Goal: Information Seeking & Learning: Check status

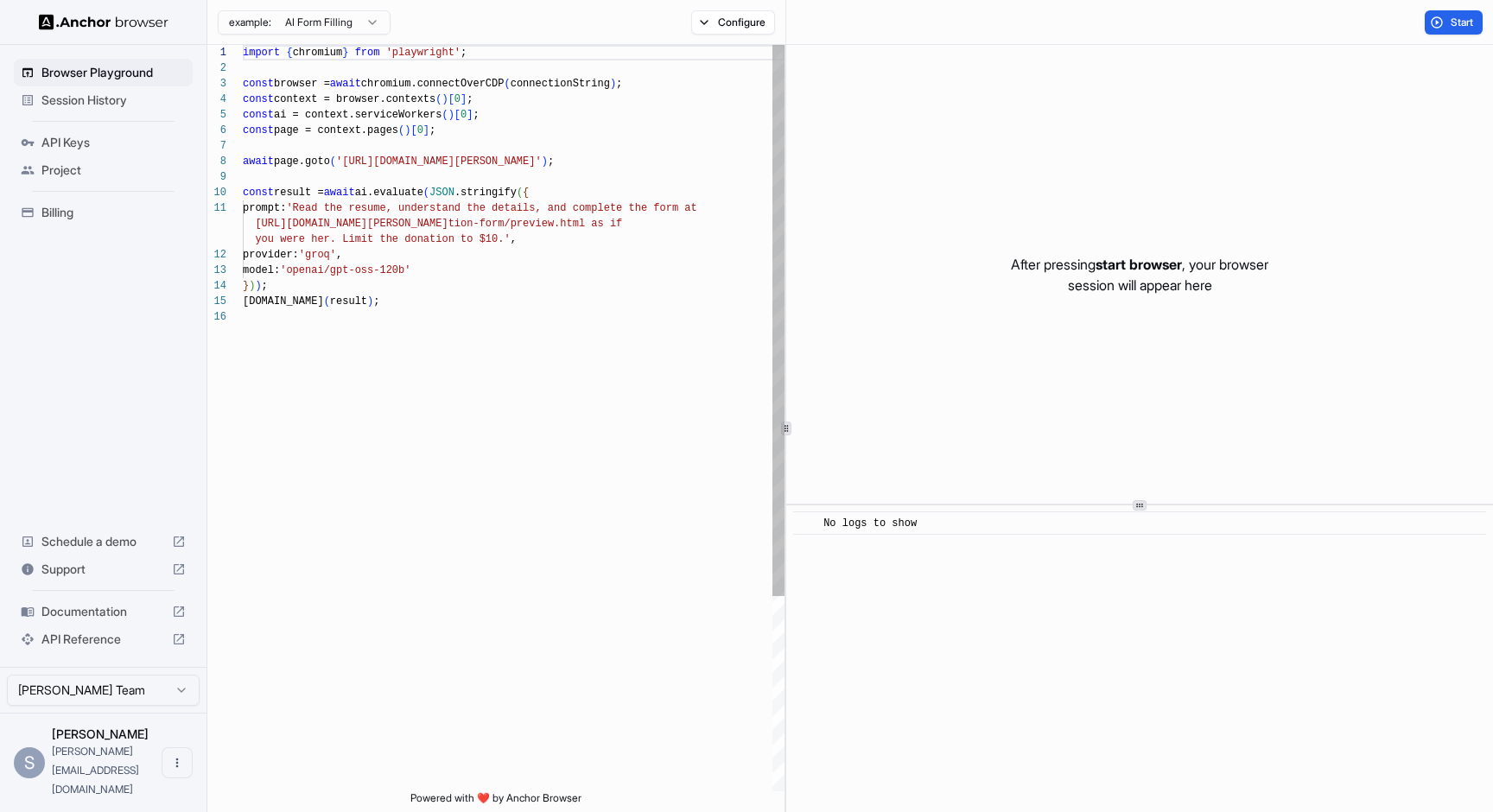
type textarea "**********"
click at [720, 332] on div "import { chromium } from 'playwright' ; const browser = await chromium.connectO…" at bounding box center [514, 550] width 542 height 1011
click at [149, 118] on ul "Browser Playground Session History API Keys Project Billing" at bounding box center [103, 142] width 193 height 181
click at [157, 98] on span "Session History" at bounding box center [113, 100] width 144 height 17
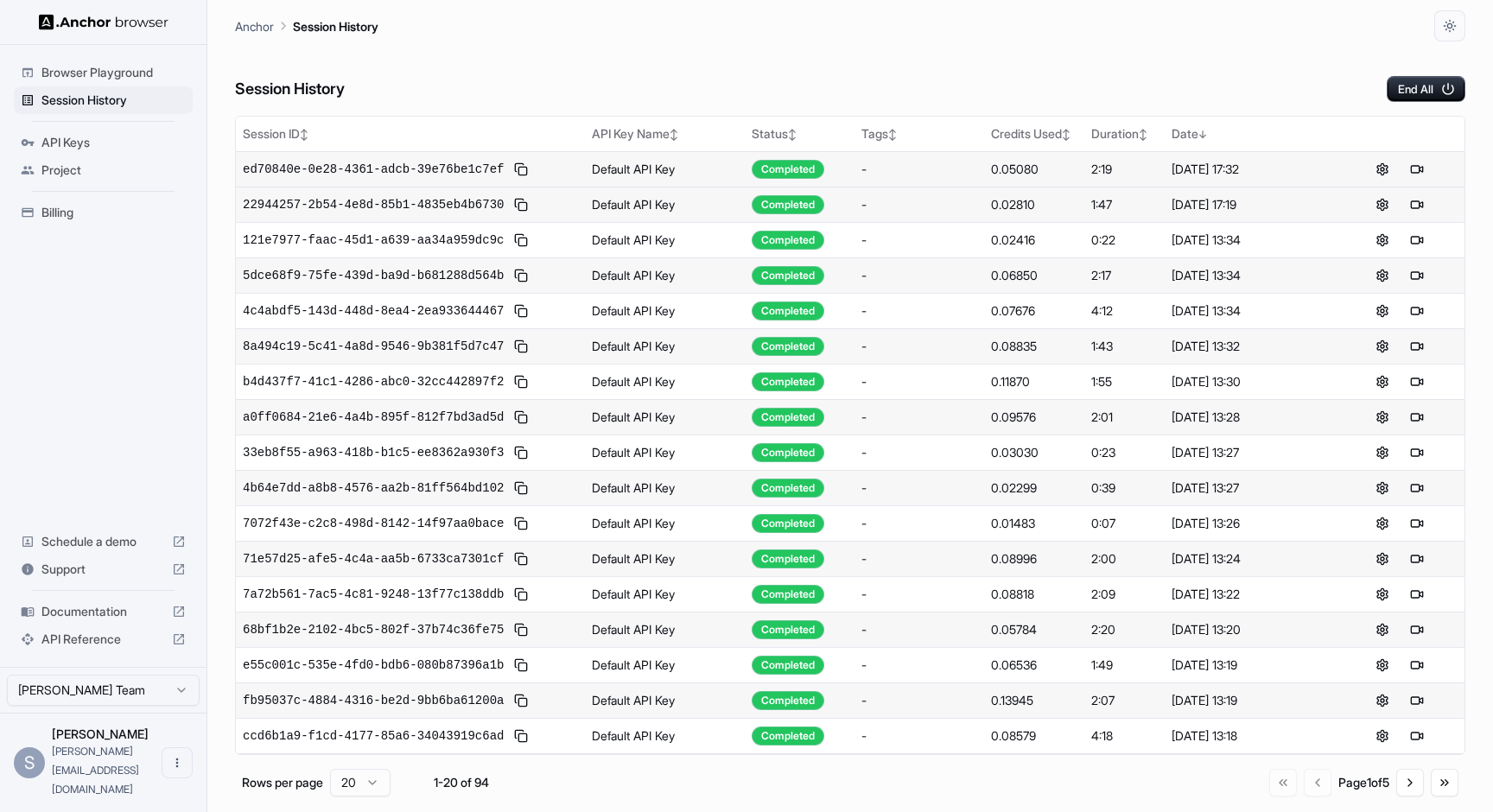
click at [1018, 159] on td "0.05080" at bounding box center [1034, 168] width 100 height 35
click at [1407, 168] on button at bounding box center [1416, 169] width 21 height 21
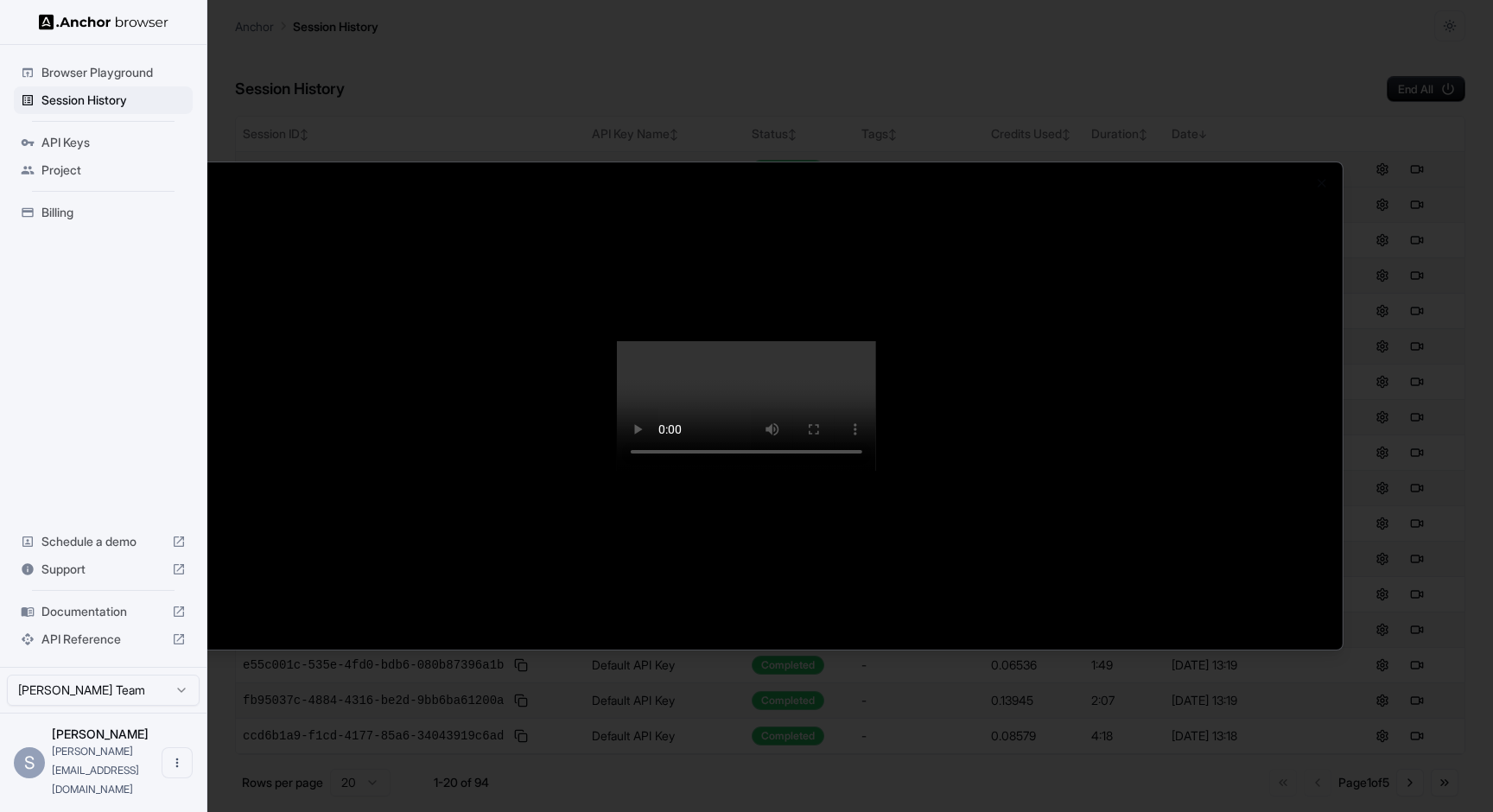
click at [1130, 109] on div at bounding box center [746, 406] width 1493 height 812
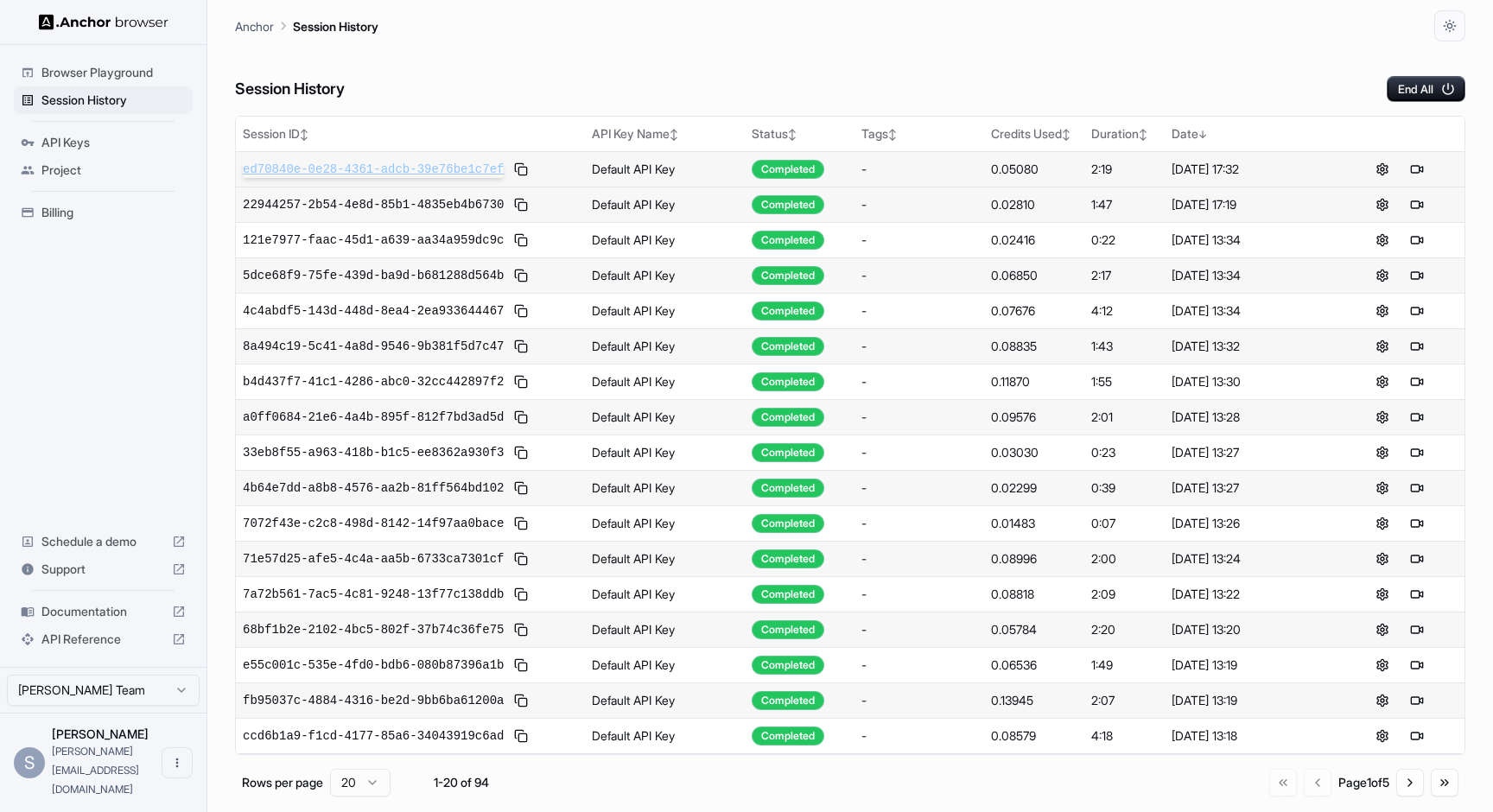
click at [504, 173] on span "ed70840e-0e28-4361-adcb-39e76be1c7ef" at bounding box center [373, 169] width 261 height 17
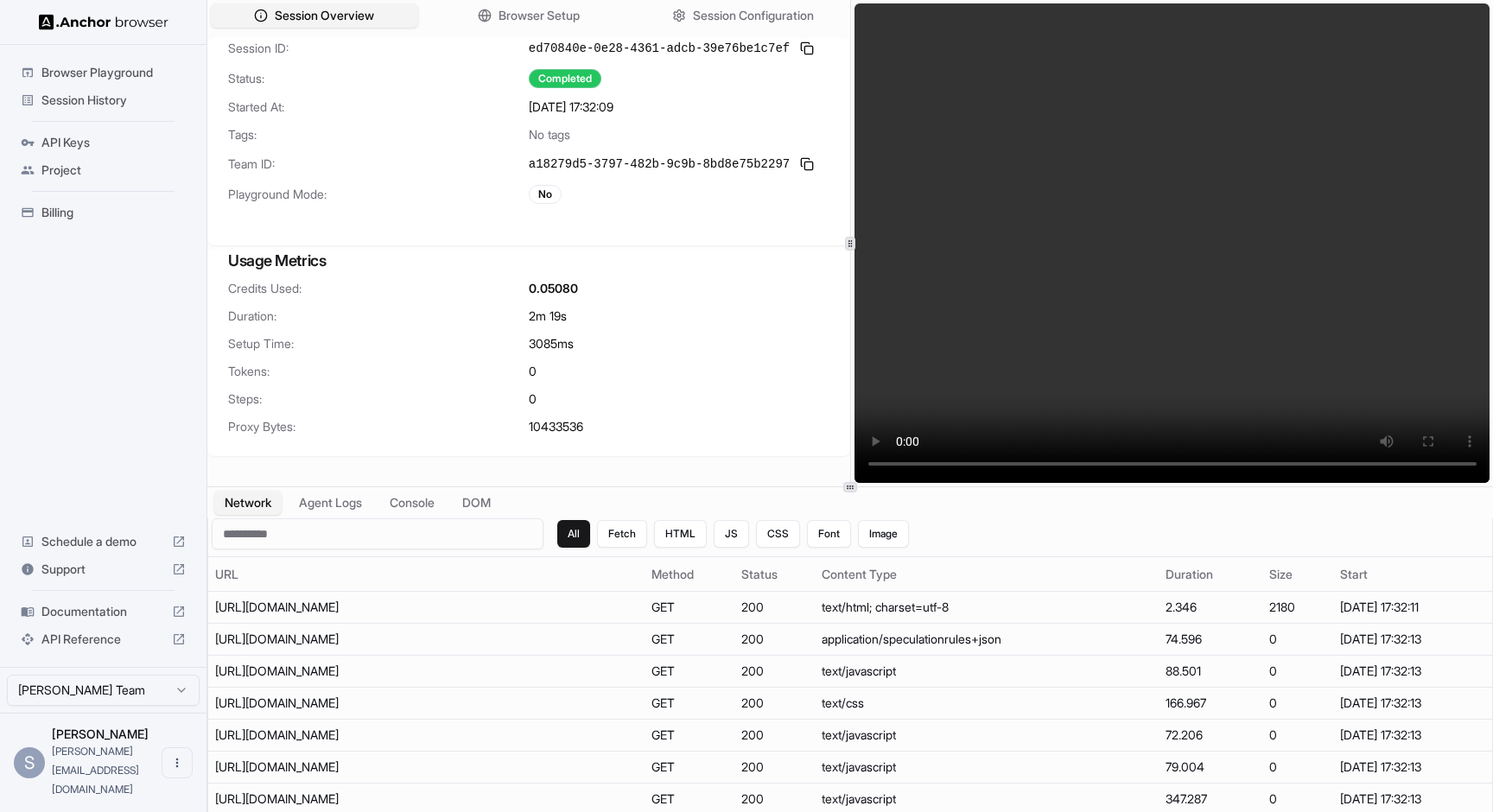
click at [1182, 238] on video at bounding box center [1172, 242] width 636 height 479
click at [1208, 459] on video at bounding box center [1172, 242] width 636 height 479
click at [1265, 459] on video at bounding box center [1172, 242] width 636 height 479
click at [1304, 459] on video at bounding box center [1172, 242] width 636 height 479
click at [1322, 459] on video at bounding box center [1172, 242] width 636 height 479
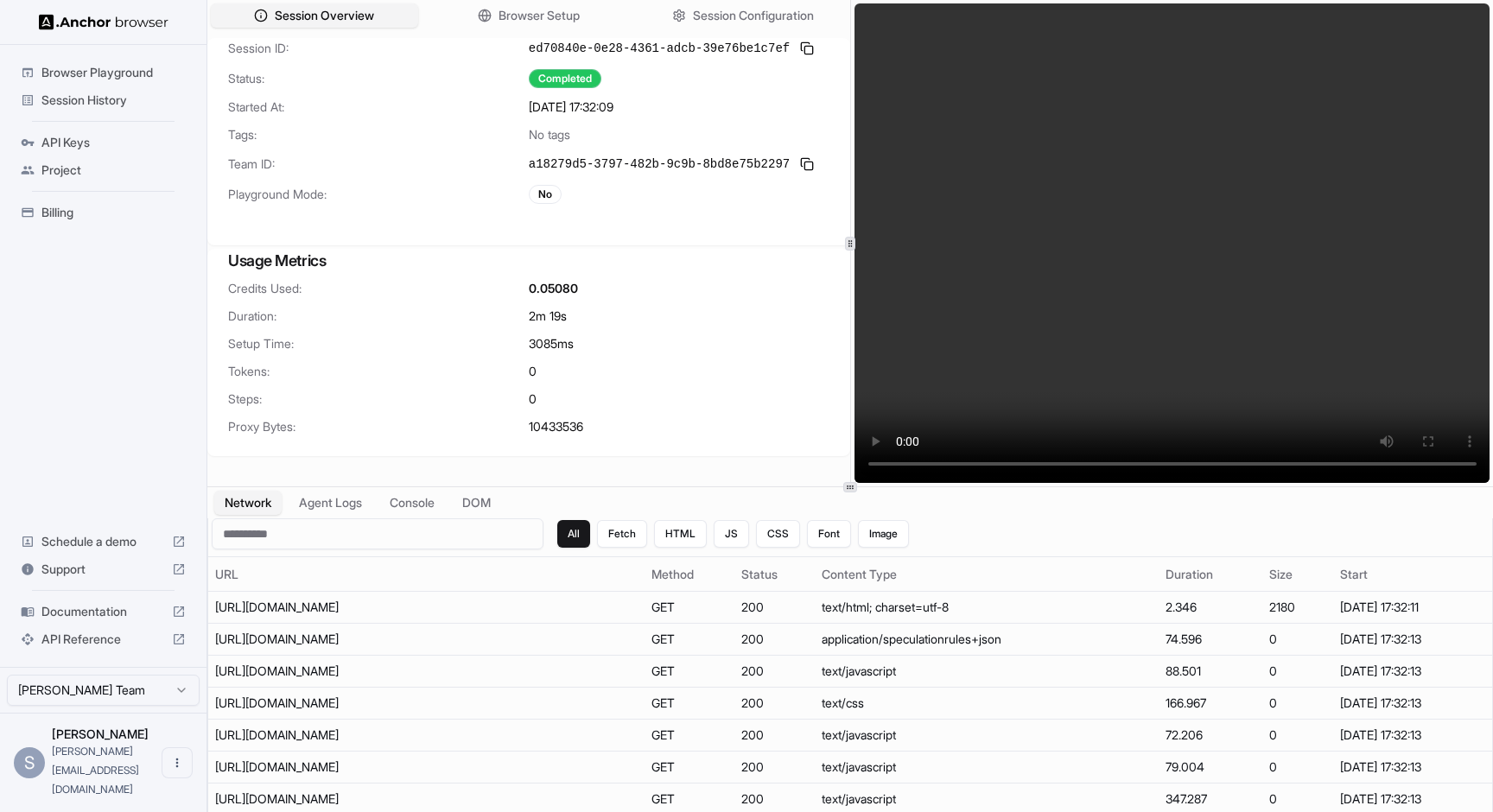
click at [1327, 460] on video at bounding box center [1172, 242] width 636 height 479
click at [897, 465] on video at bounding box center [1172, 242] width 636 height 479
click at [902, 464] on video at bounding box center [1172, 242] width 636 height 479
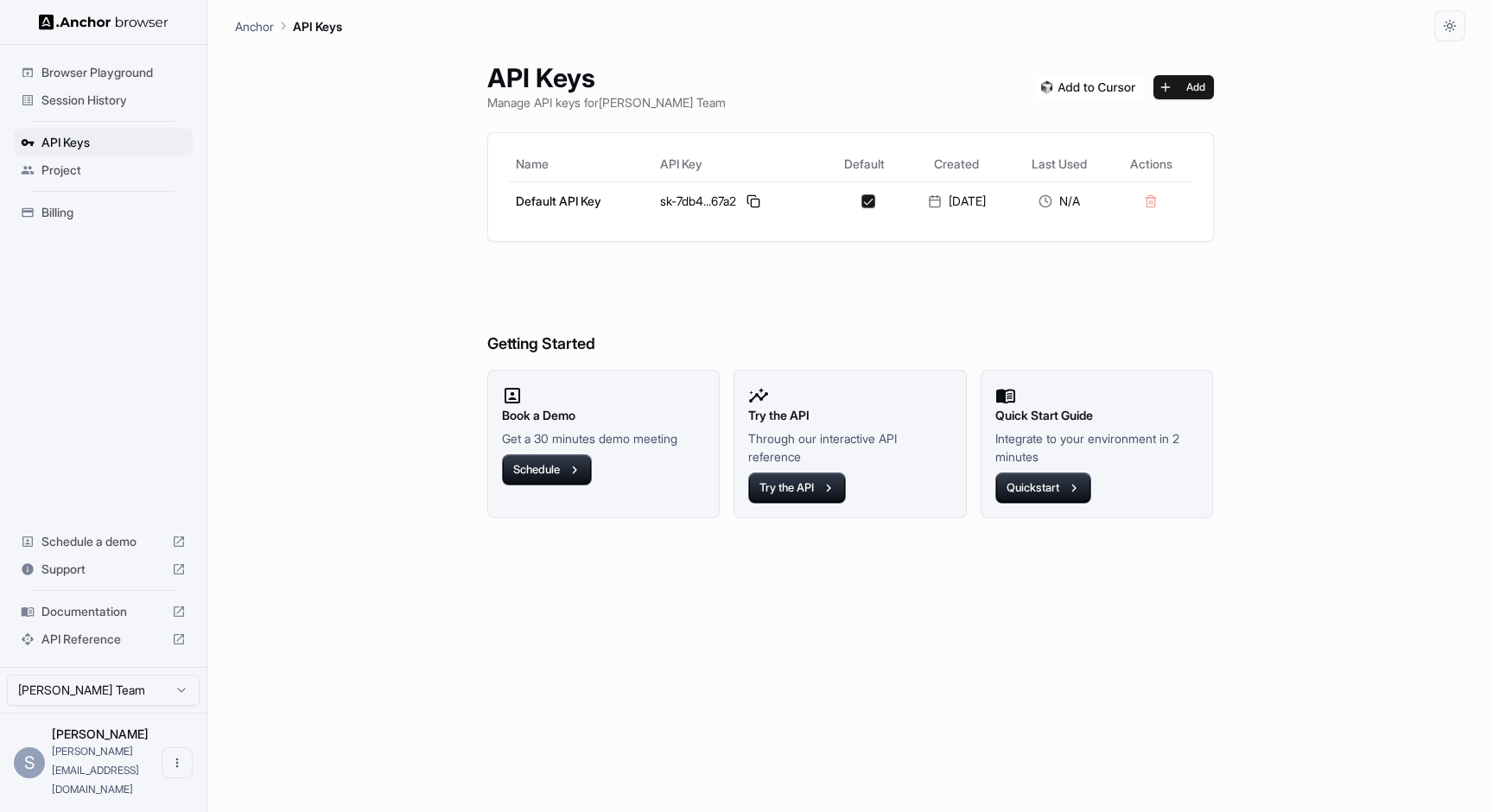
click at [117, 101] on span "Session History" at bounding box center [113, 100] width 144 height 17
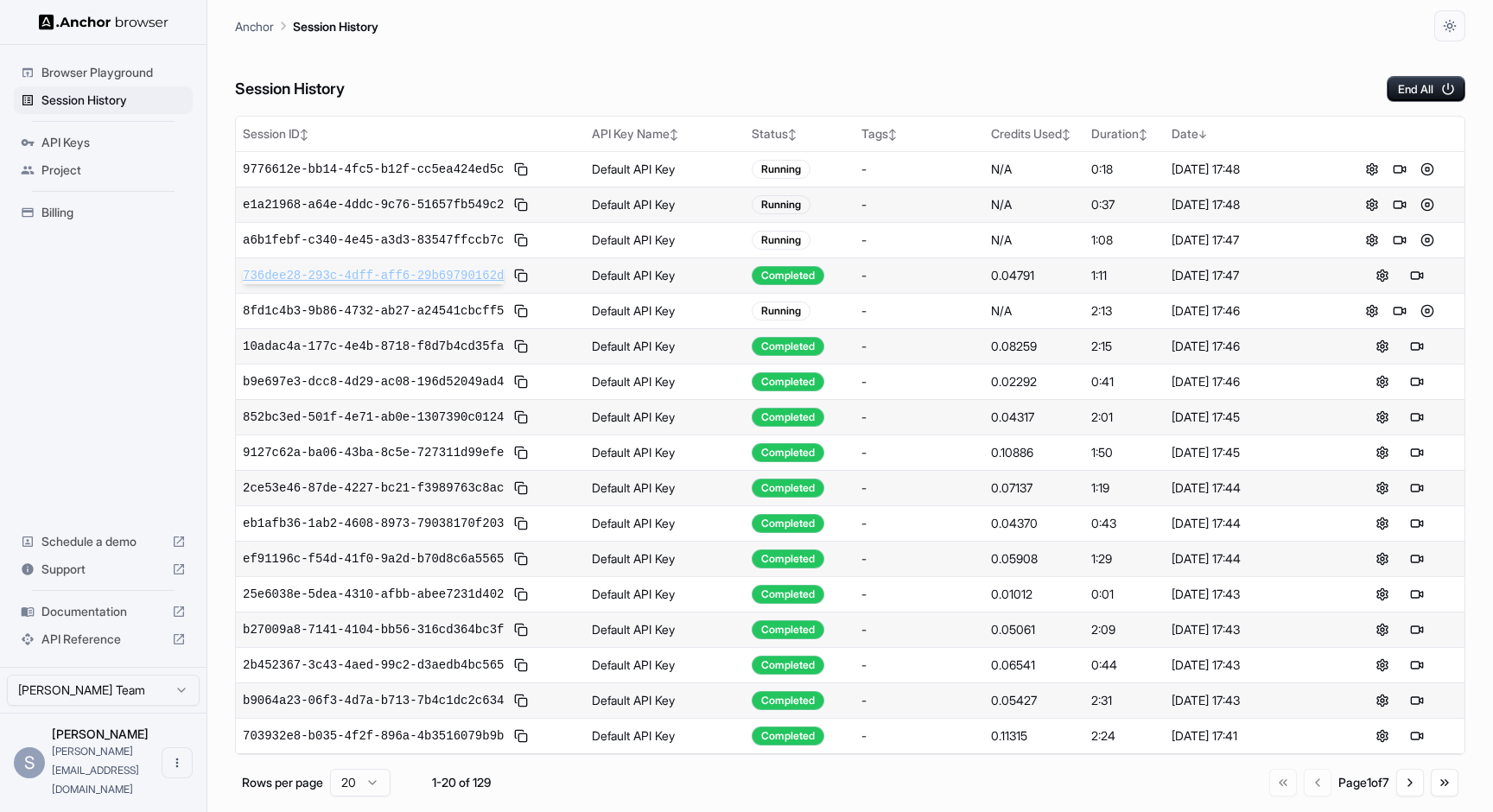
click at [428, 282] on span "736dee28-293c-4dff-aff6-29b69790162d" at bounding box center [373, 275] width 261 height 17
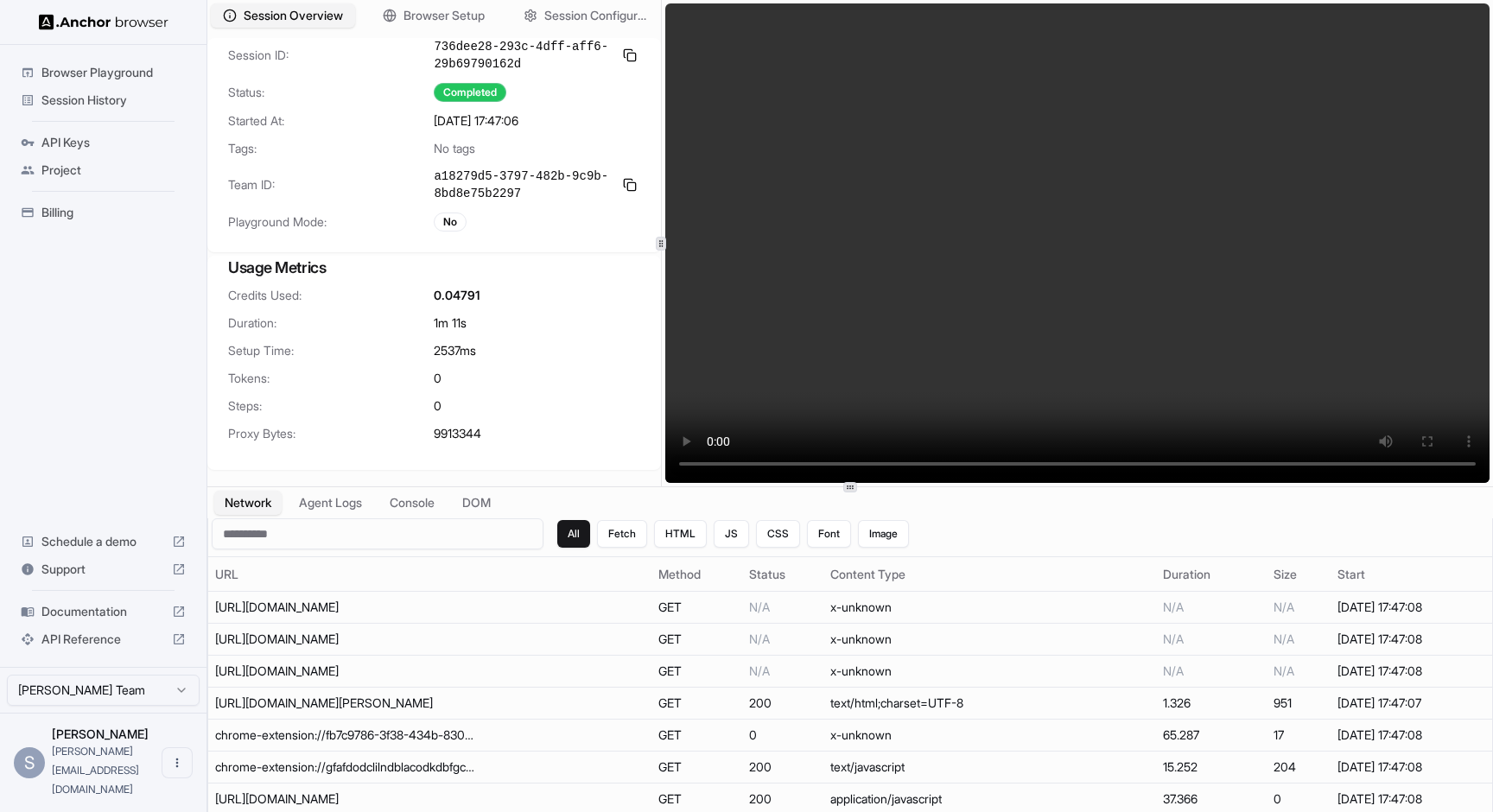
click at [485, 269] on div "Session Overview Browser Setup Session Configuration Session ID: 736dee28-293c-…" at bounding box center [849, 243] width 1285 height 486
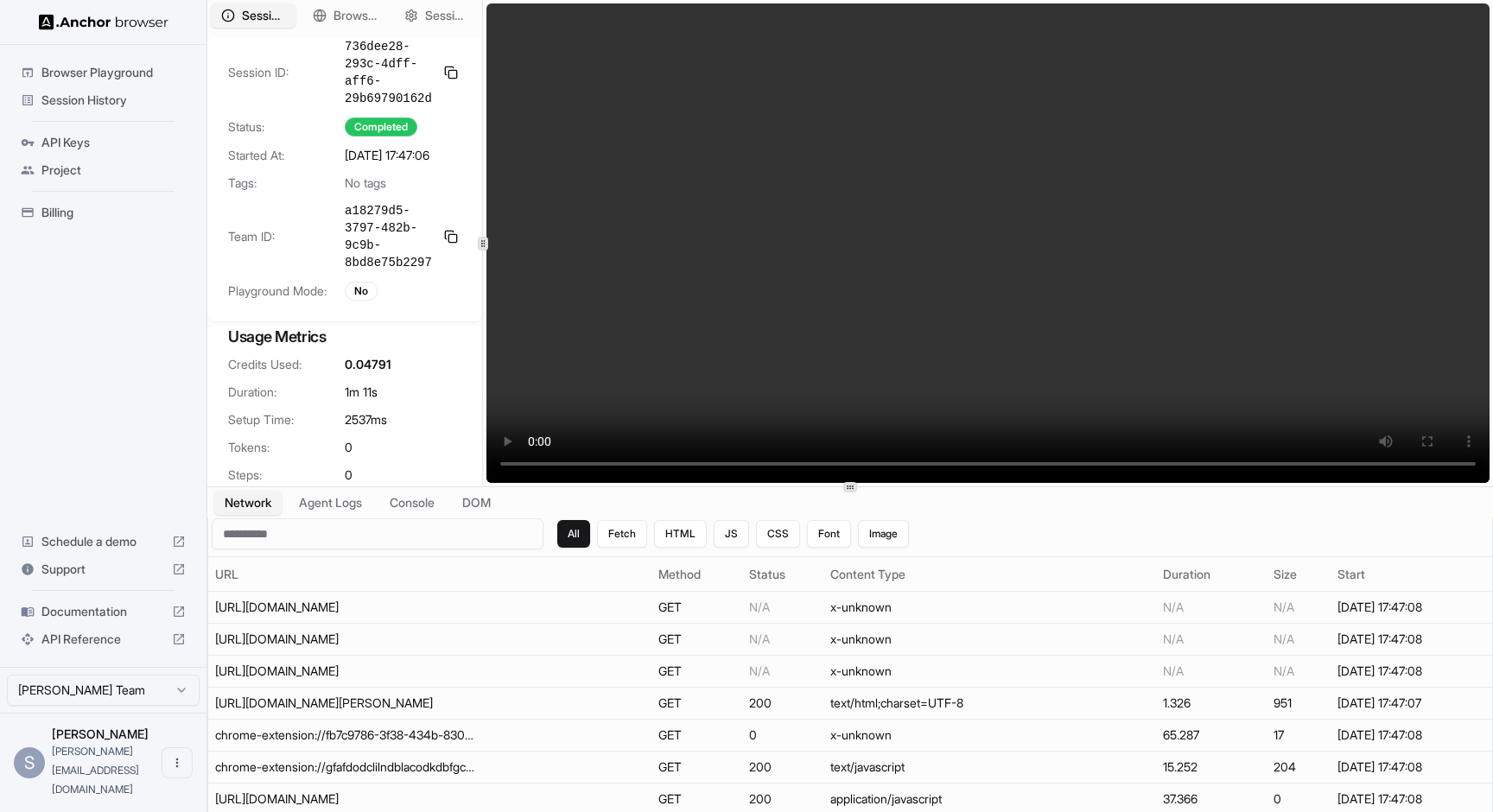
click at [993, 242] on video at bounding box center [987, 242] width 1003 height 479
click at [977, 249] on video at bounding box center [987, 242] width 1003 height 479
click at [737, 461] on video at bounding box center [987, 242] width 1003 height 479
click at [534, 465] on video at bounding box center [987, 242] width 1003 height 479
click at [836, 479] on video at bounding box center [987, 242] width 1003 height 479
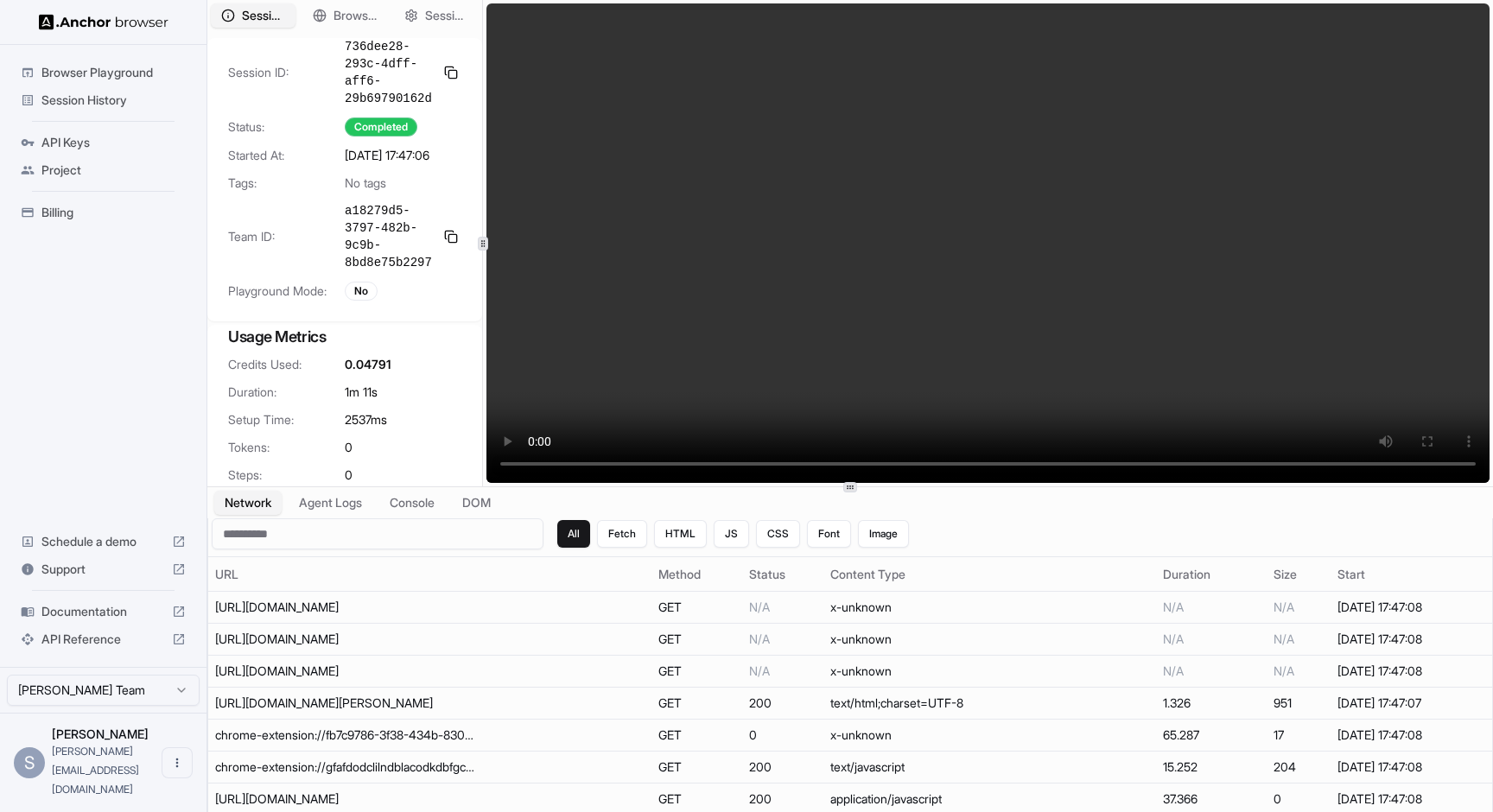
click at [845, 471] on video at bounding box center [987, 242] width 1003 height 479
click at [949, 463] on video at bounding box center [987, 242] width 1003 height 479
click at [1002, 466] on video at bounding box center [987, 242] width 1003 height 479
click at [1073, 456] on video at bounding box center [987, 242] width 1003 height 479
click at [1094, 458] on video at bounding box center [987, 242] width 1003 height 479
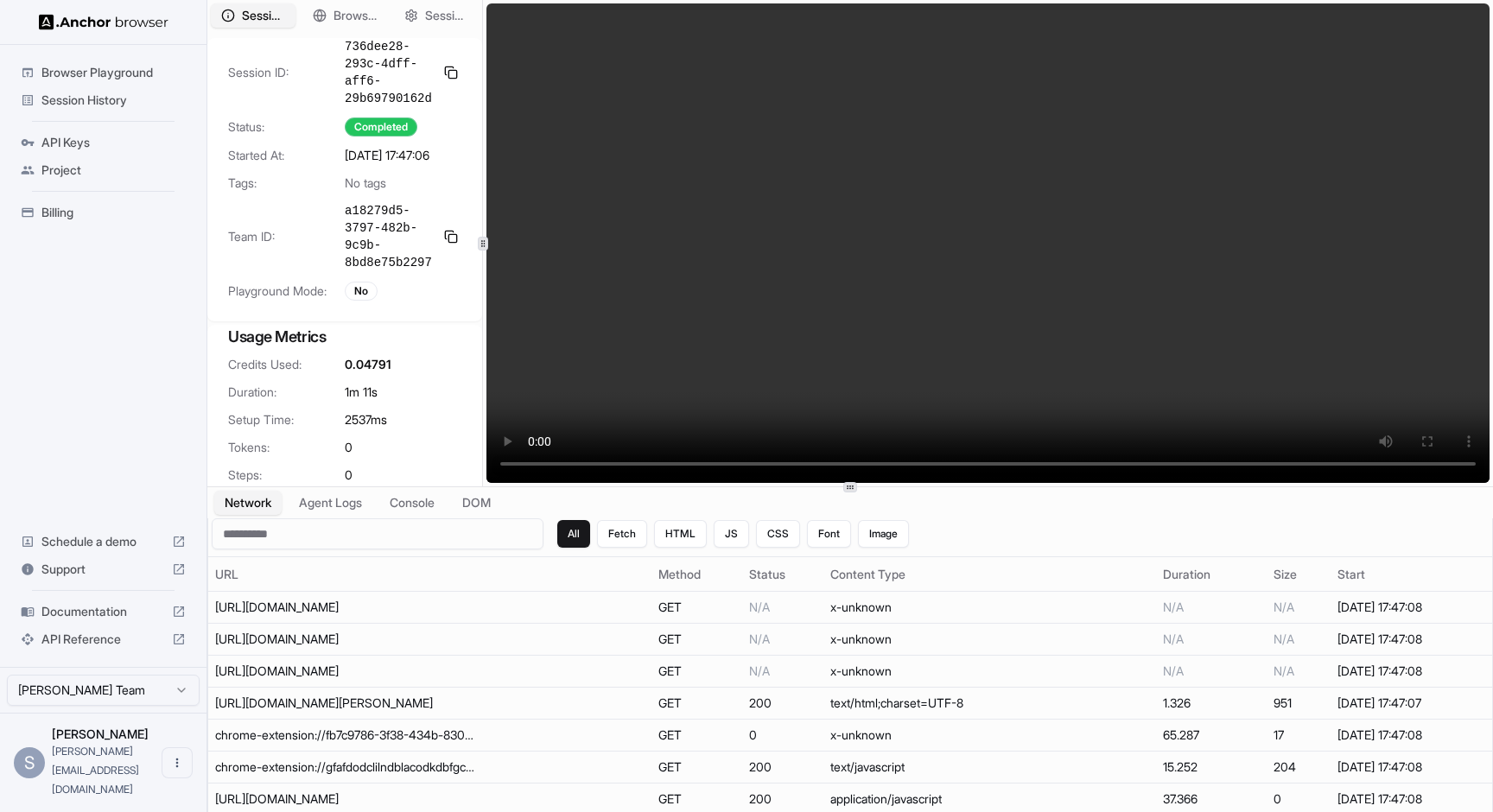
click at [1134, 453] on video at bounding box center [987, 242] width 1003 height 479
click at [1139, 462] on video at bounding box center [987, 242] width 1003 height 479
click at [1171, 464] on video at bounding box center [987, 242] width 1003 height 479
click at [1194, 465] on video at bounding box center [987, 242] width 1003 height 479
click at [1210, 466] on video at bounding box center [987, 242] width 1003 height 479
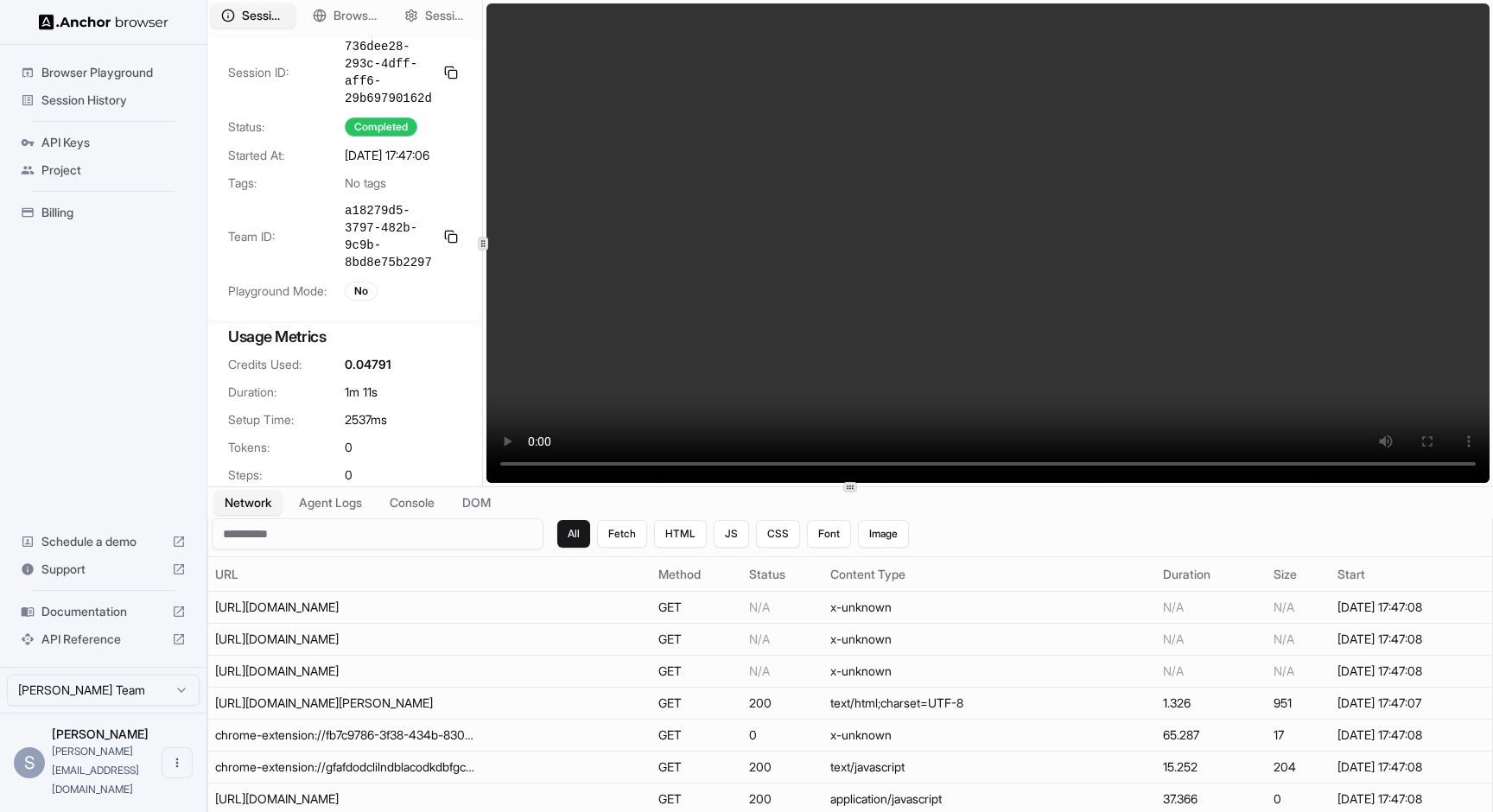
click at [1227, 466] on video at bounding box center [987, 242] width 1003 height 479
click at [1240, 468] on video at bounding box center [987, 242] width 1003 height 479
click at [1260, 466] on video at bounding box center [987, 242] width 1003 height 479
click at [1271, 467] on video at bounding box center [987, 242] width 1003 height 479
click at [1041, 446] on video at bounding box center [987, 242] width 1003 height 479
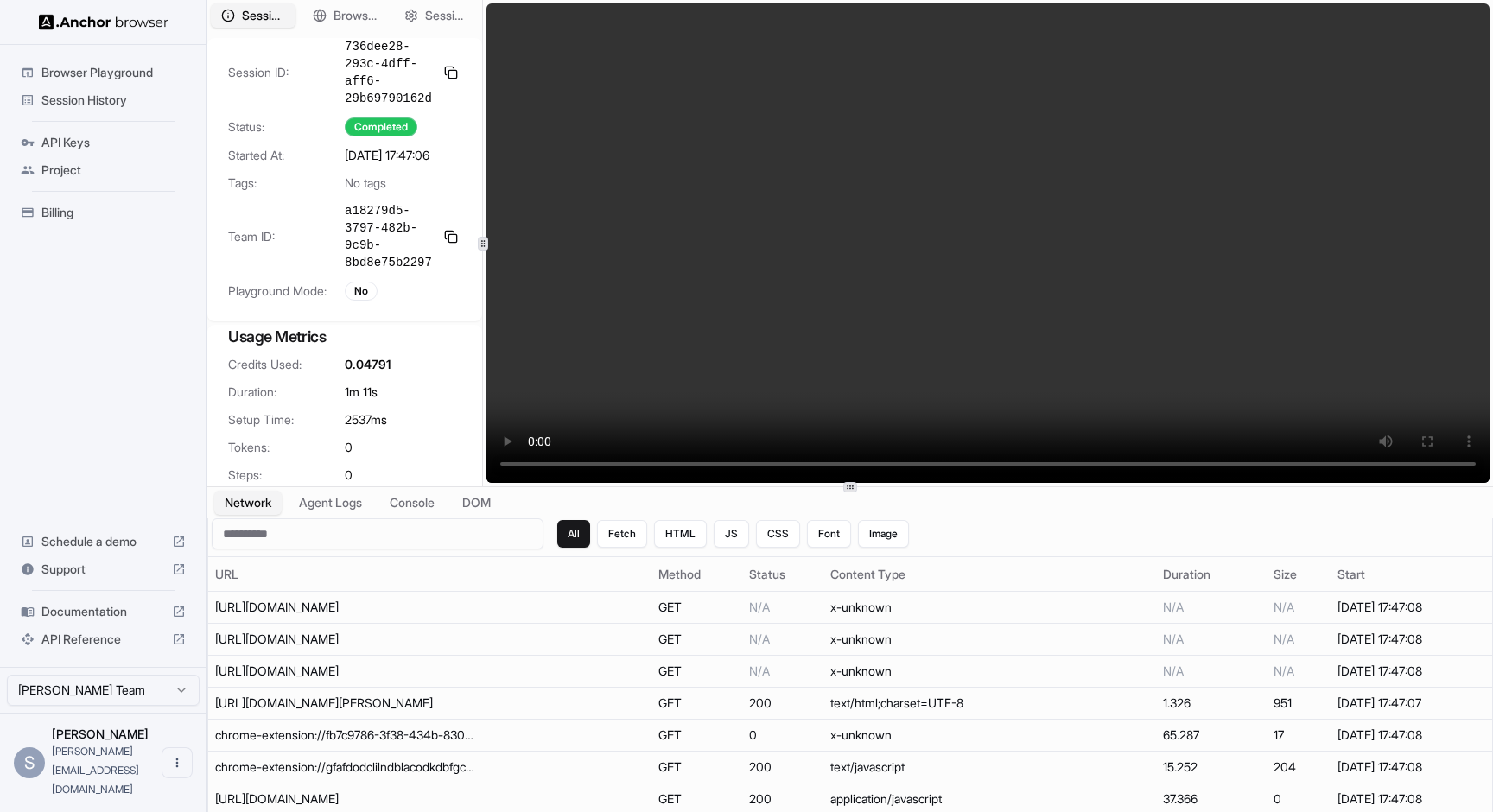
click at [1035, 453] on video at bounding box center [987, 242] width 1003 height 479
click at [1034, 466] on video at bounding box center [987, 242] width 1003 height 479
click at [107, 96] on span "Session History" at bounding box center [113, 100] width 144 height 17
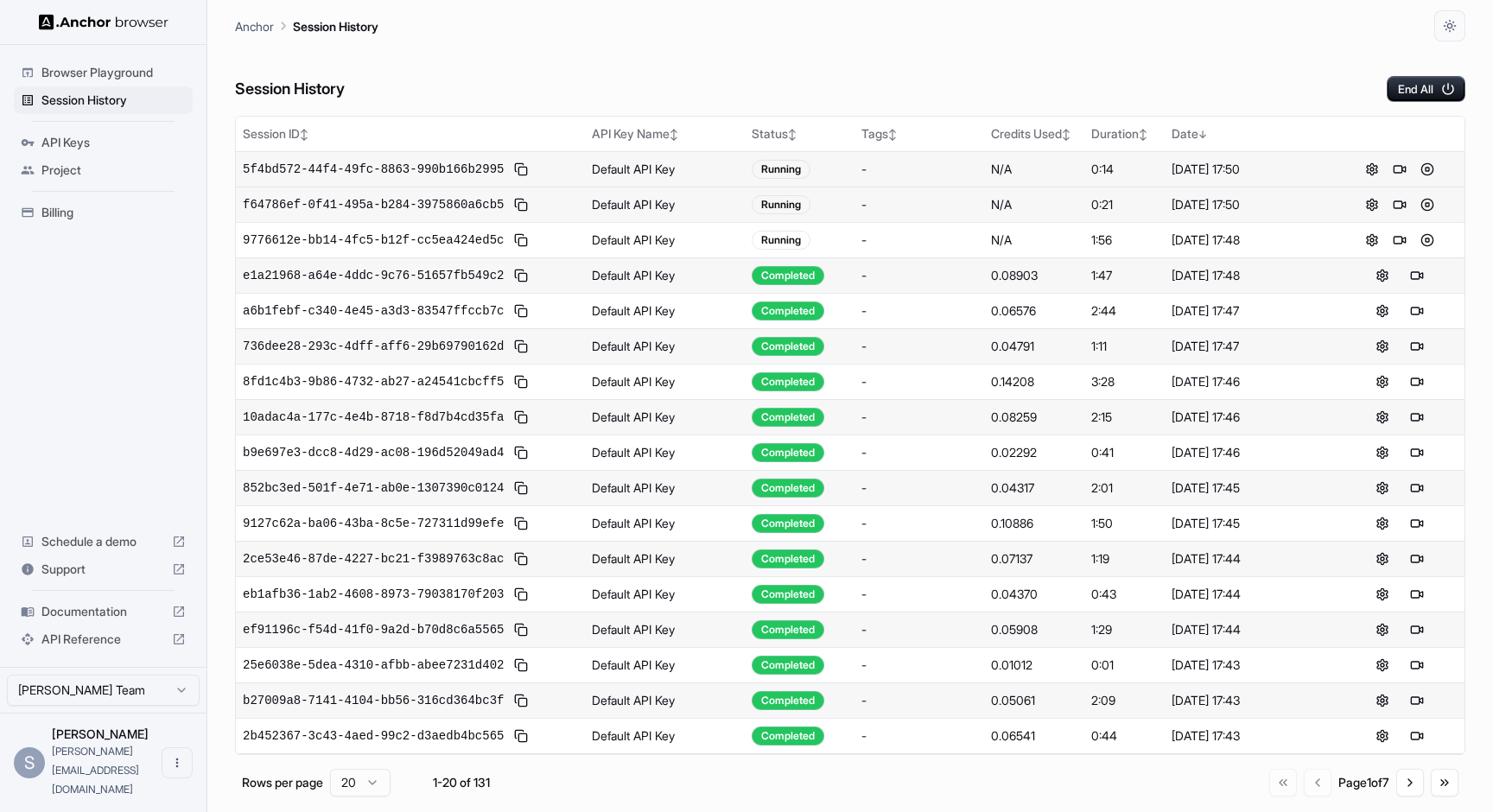
click at [663, 168] on td "Default API Key" at bounding box center [665, 168] width 160 height 35
click at [446, 165] on span "5f4bd572-44f4-49fc-8863-990b166b2995" at bounding box center [373, 169] width 261 height 17
click at [396, 171] on span "a83519ef-4f7a-4271-b4d7-a42776b70575" at bounding box center [373, 169] width 261 height 17
click at [472, 168] on span "a83519ef-4f7a-4271-b4d7-a42776b70575" at bounding box center [373, 169] width 261 height 17
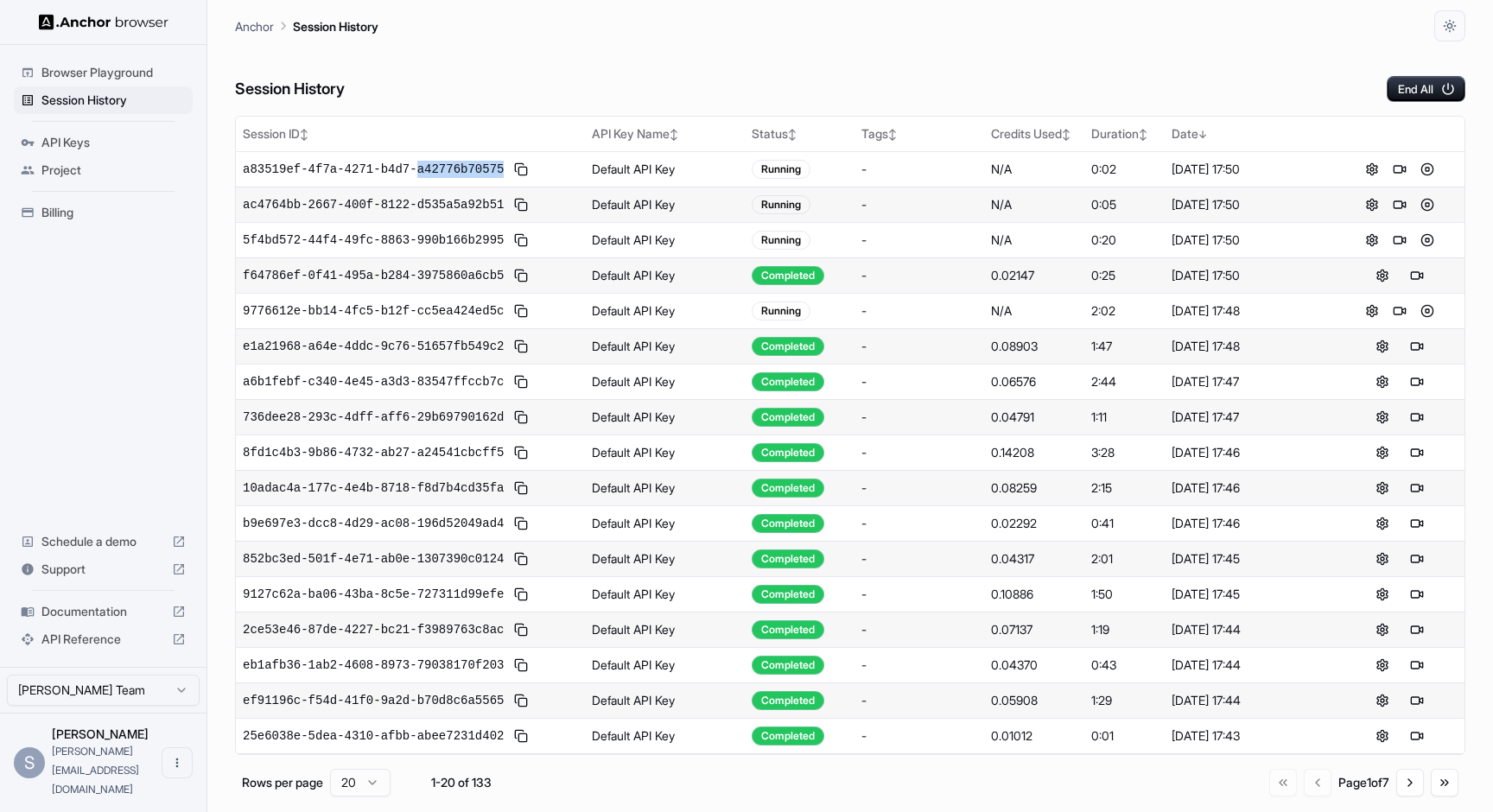
click at [1057, 193] on td "N/A" at bounding box center [1034, 204] width 100 height 35
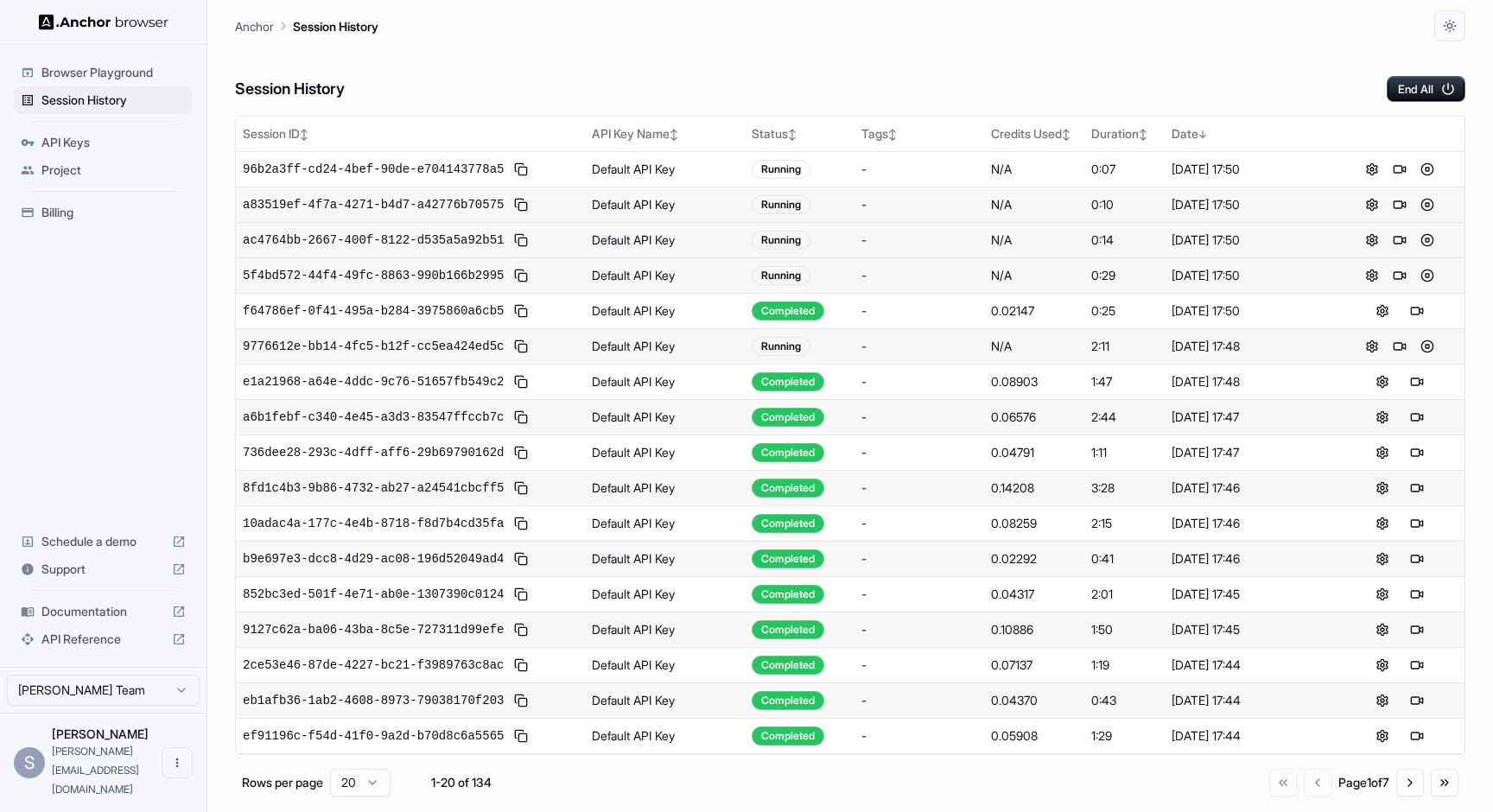
click at [450, 251] on td "ac4764bb-2667-400f-8122-d535a5a92b51" at bounding box center [410, 239] width 349 height 35
click at [453, 245] on span "ac4764bb-2667-400f-8122-d535a5a92b51" at bounding box center [373, 239] width 261 height 17
click at [440, 211] on span "a83519ef-4f7a-4271-b4d7-a42776b70575" at bounding box center [373, 204] width 261 height 17
click at [452, 187] on td "a83519ef-4f7a-4271-b4d7-a42776b70575" at bounding box center [410, 204] width 349 height 35
click at [1396, 240] on button at bounding box center [1399, 240] width 21 height 21
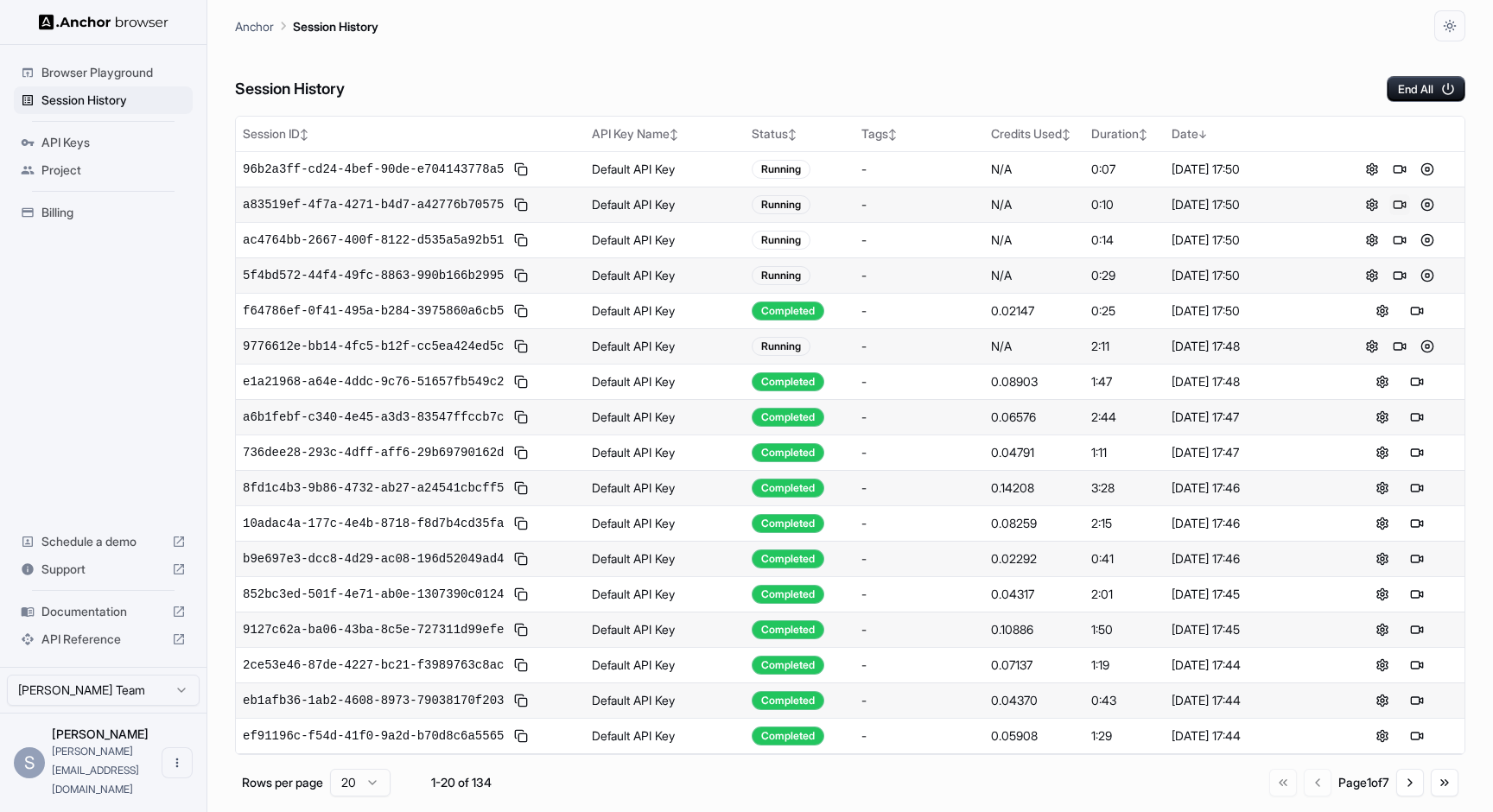
click at [1391, 205] on button at bounding box center [1399, 204] width 21 height 21
click at [1390, 164] on button at bounding box center [1399, 169] width 21 height 21
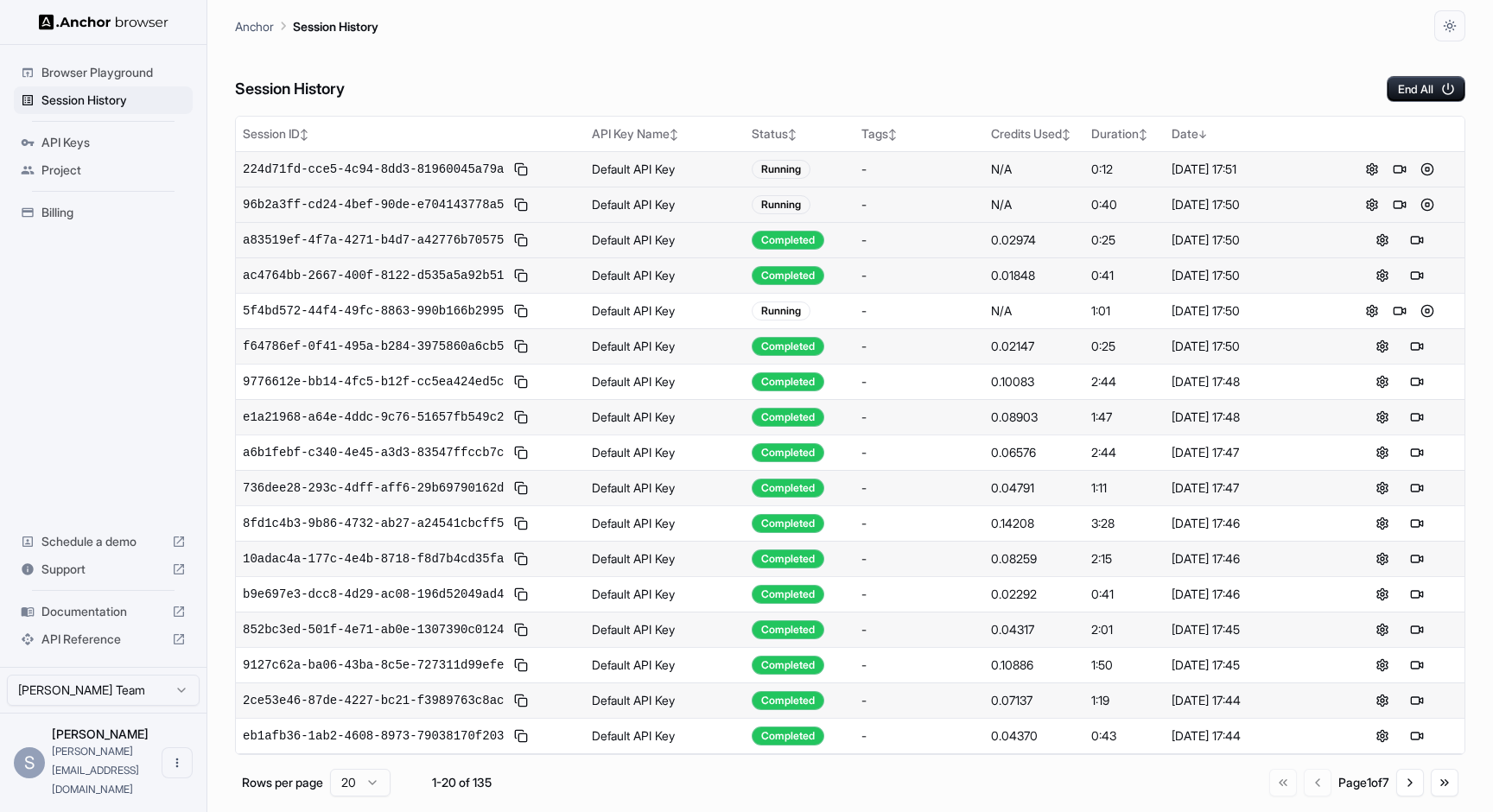
click at [479, 257] on td "a83519ef-4f7a-4271-b4d7-a42776b70575" at bounding box center [410, 239] width 349 height 35
click at [479, 246] on span "a83519ef-4f7a-4271-b4d7-a42776b70575" at bounding box center [373, 239] width 261 height 17
click at [466, 307] on span "ac4764bb-2667-400f-8122-d535a5a92b51" at bounding box center [373, 310] width 261 height 17
click at [470, 274] on span "a83519ef-4f7a-4271-b4d7-a42776b70575" at bounding box center [373, 275] width 261 height 17
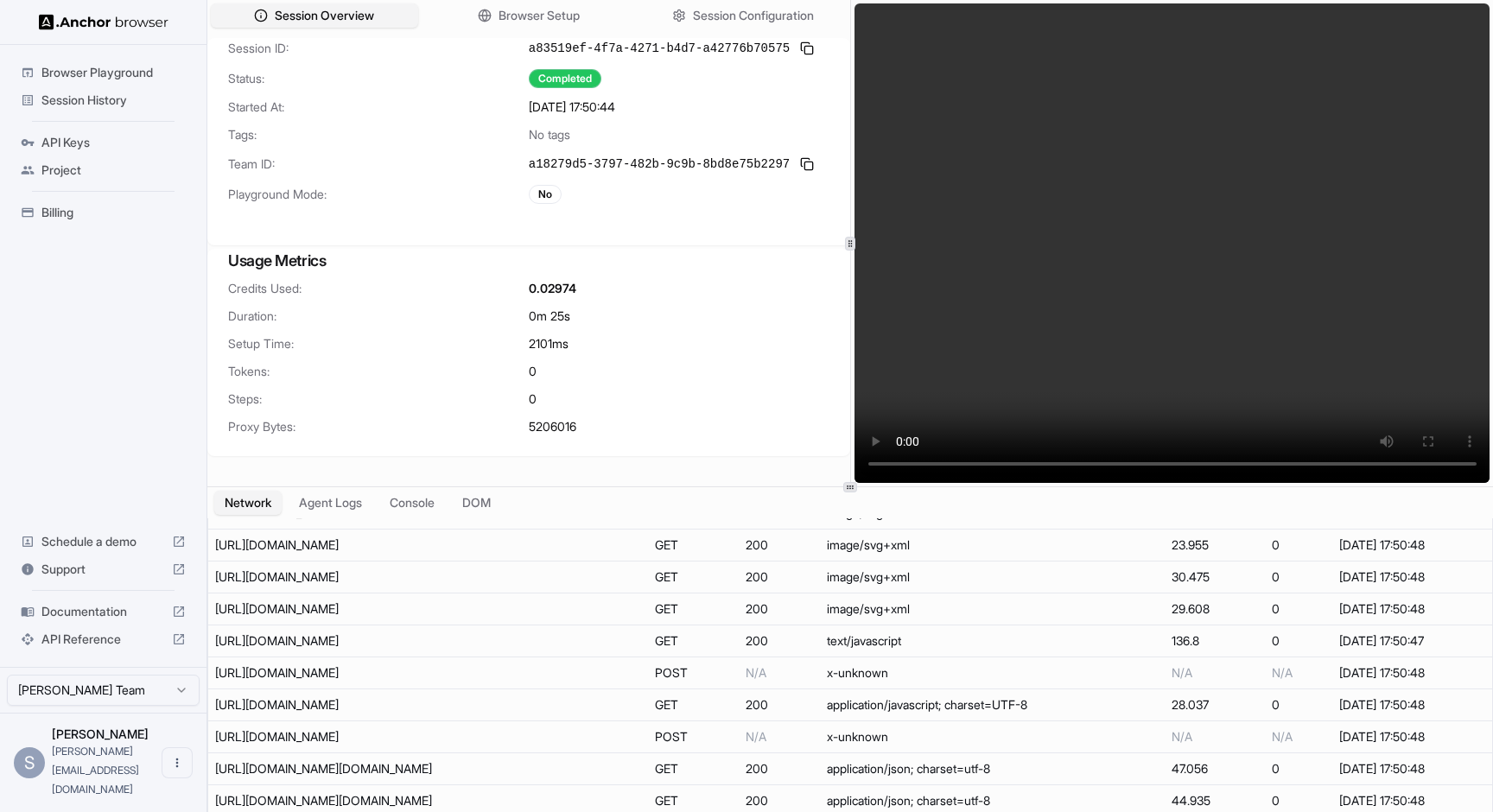
scroll to position [5596, 0]
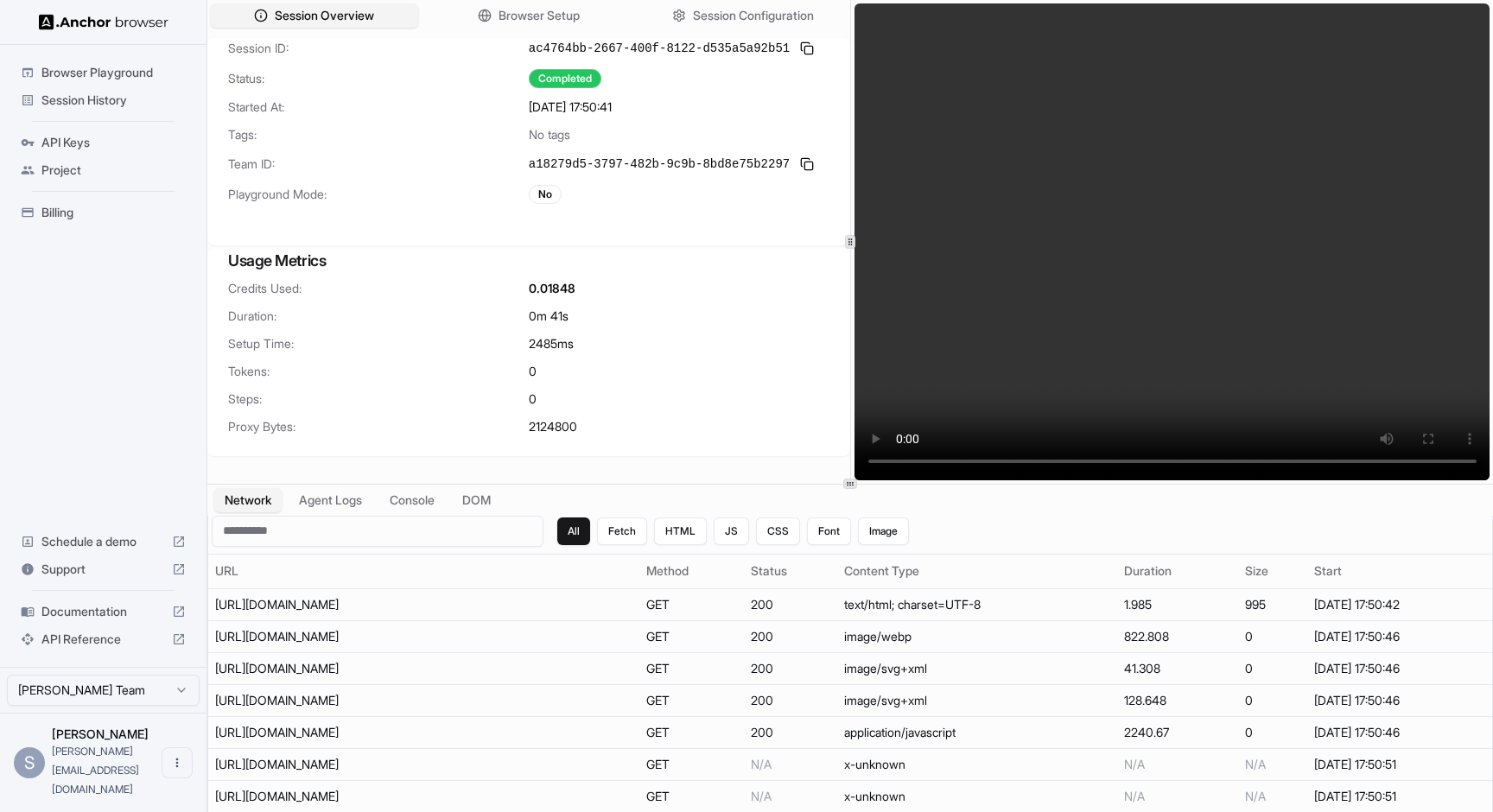
click at [846, 479] on div at bounding box center [850, 484] width 14 height 10
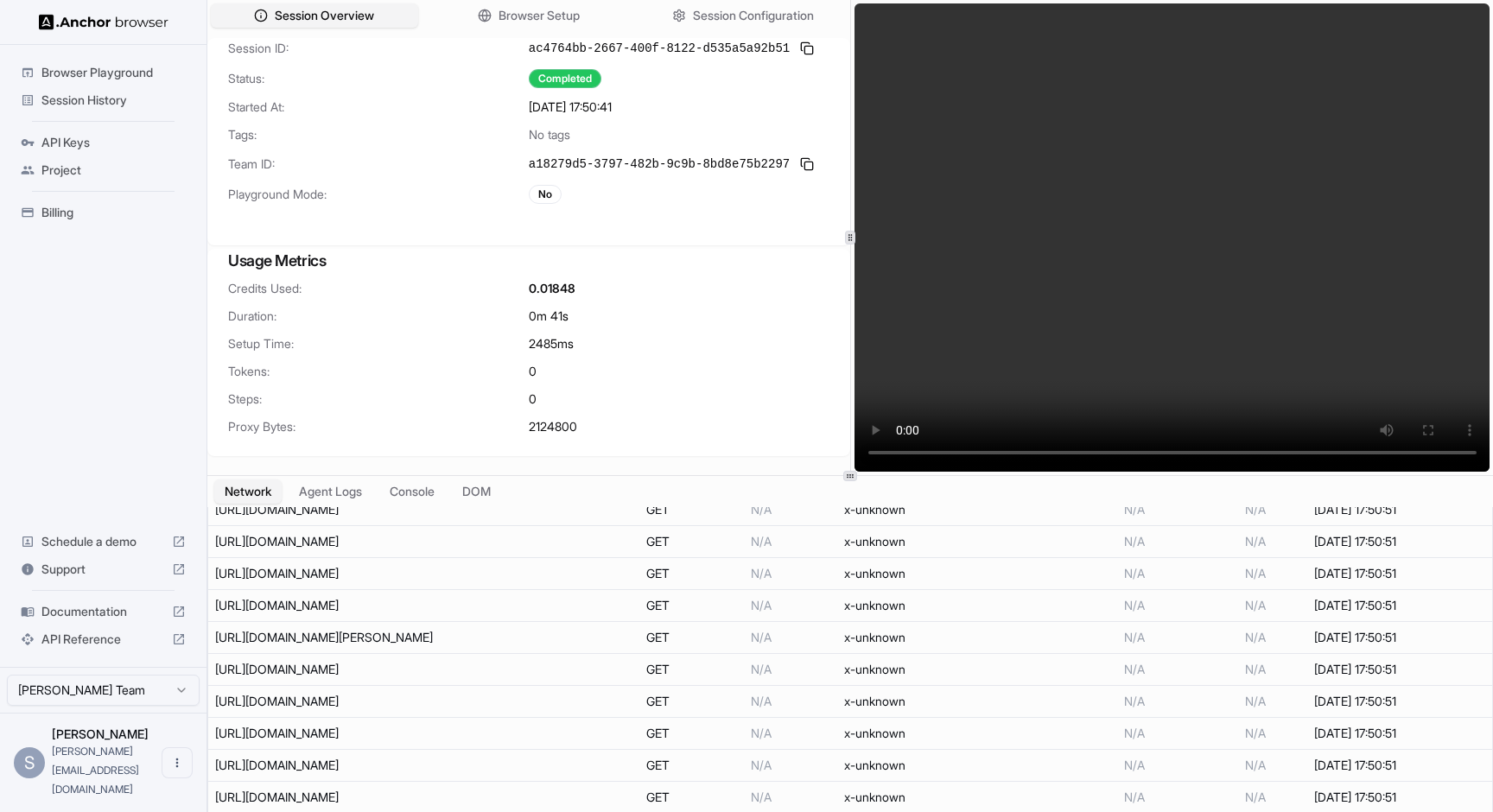
click at [846, 481] on div at bounding box center [850, 476] width 14 height 10
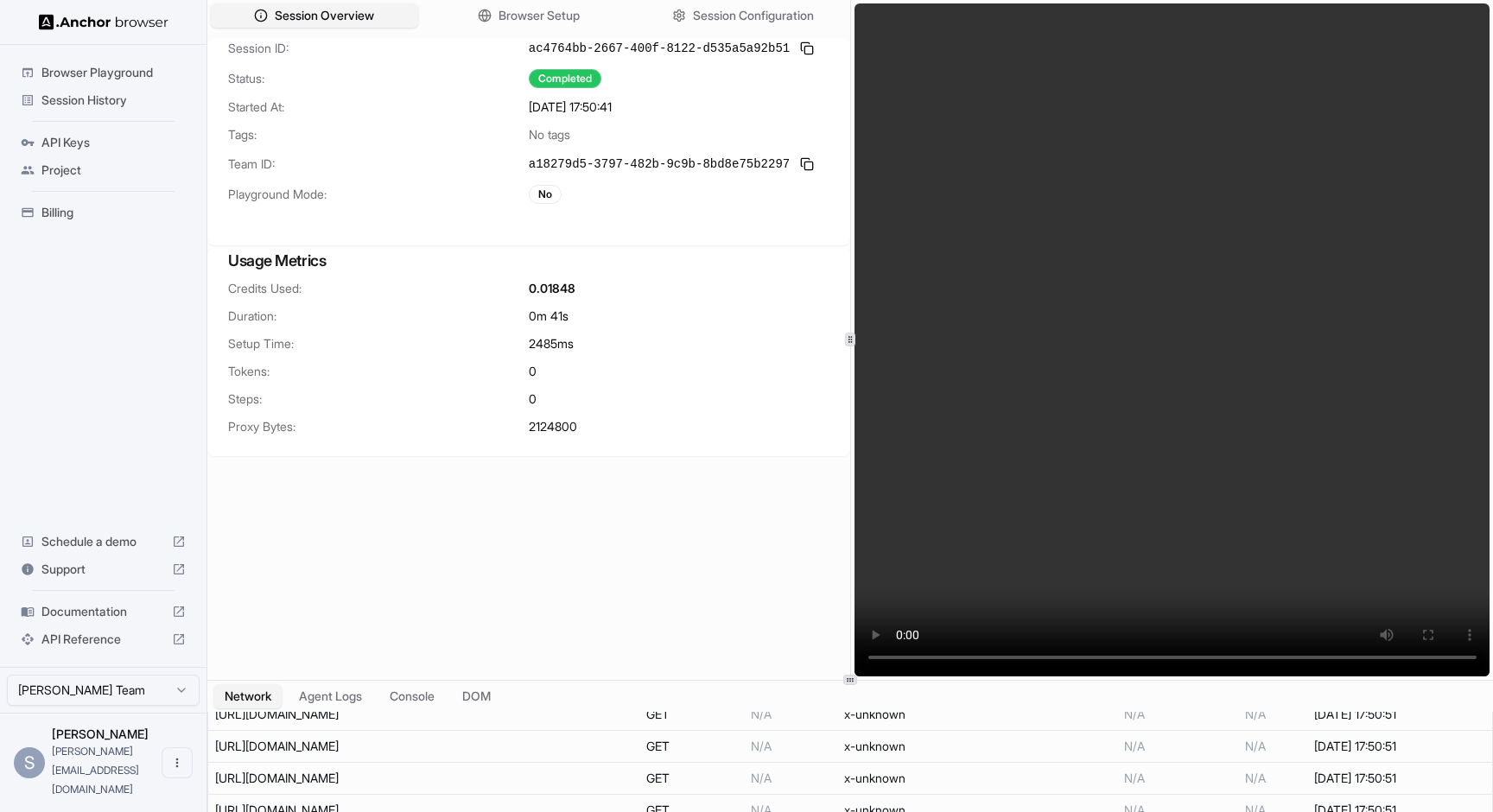
click at [845, 334] on div at bounding box center [850, 340] width 10 height 14
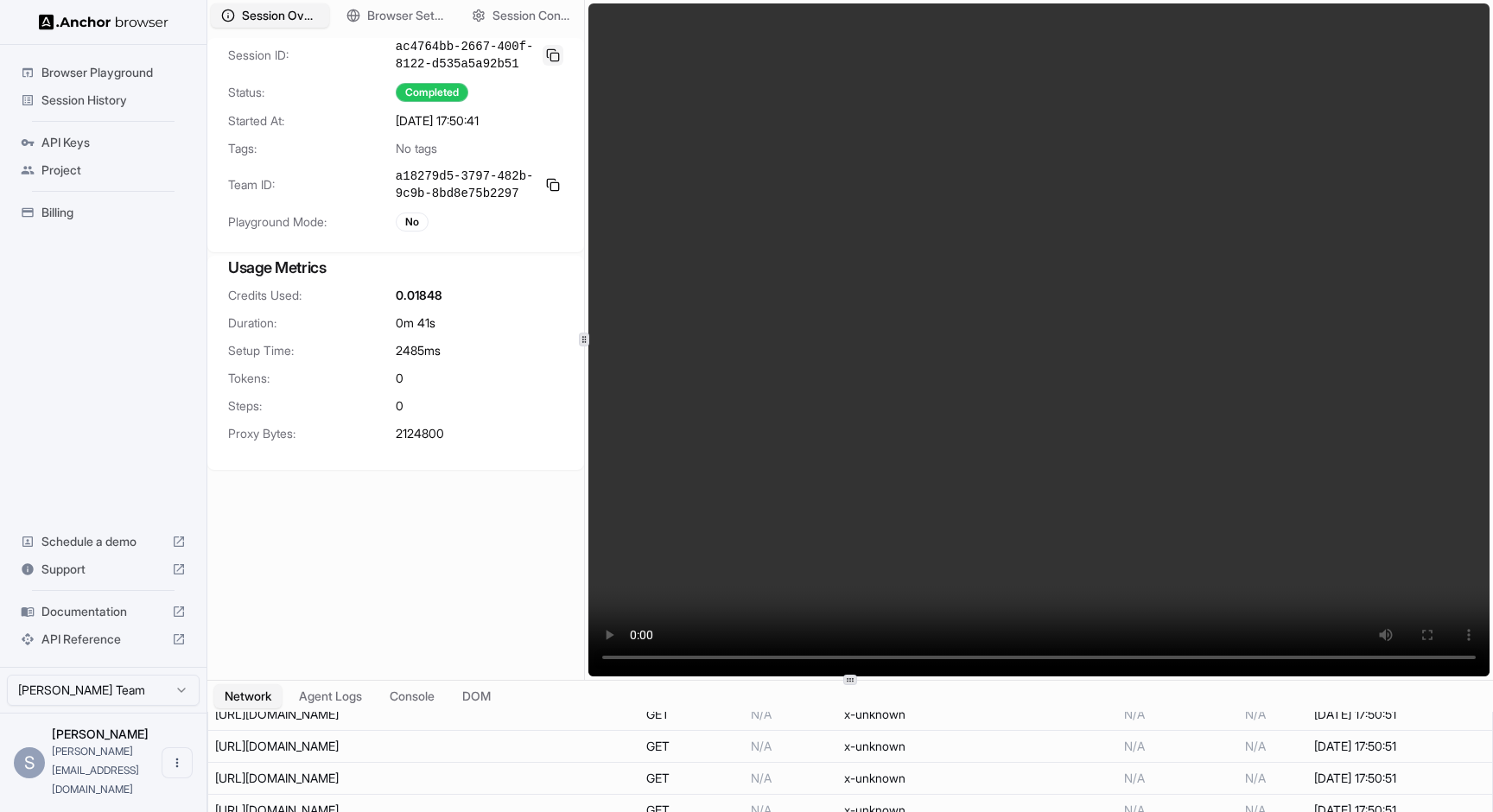
click at [551, 66] on button at bounding box center [552, 55] width 21 height 21
click at [427, 46] on span "ac4764bb-2667-400f-8122-d535a5a92b51" at bounding box center [466, 55] width 140 height 35
copy span "ac4764bb"
click at [1032, 349] on video at bounding box center [1038, 339] width 901 height 673
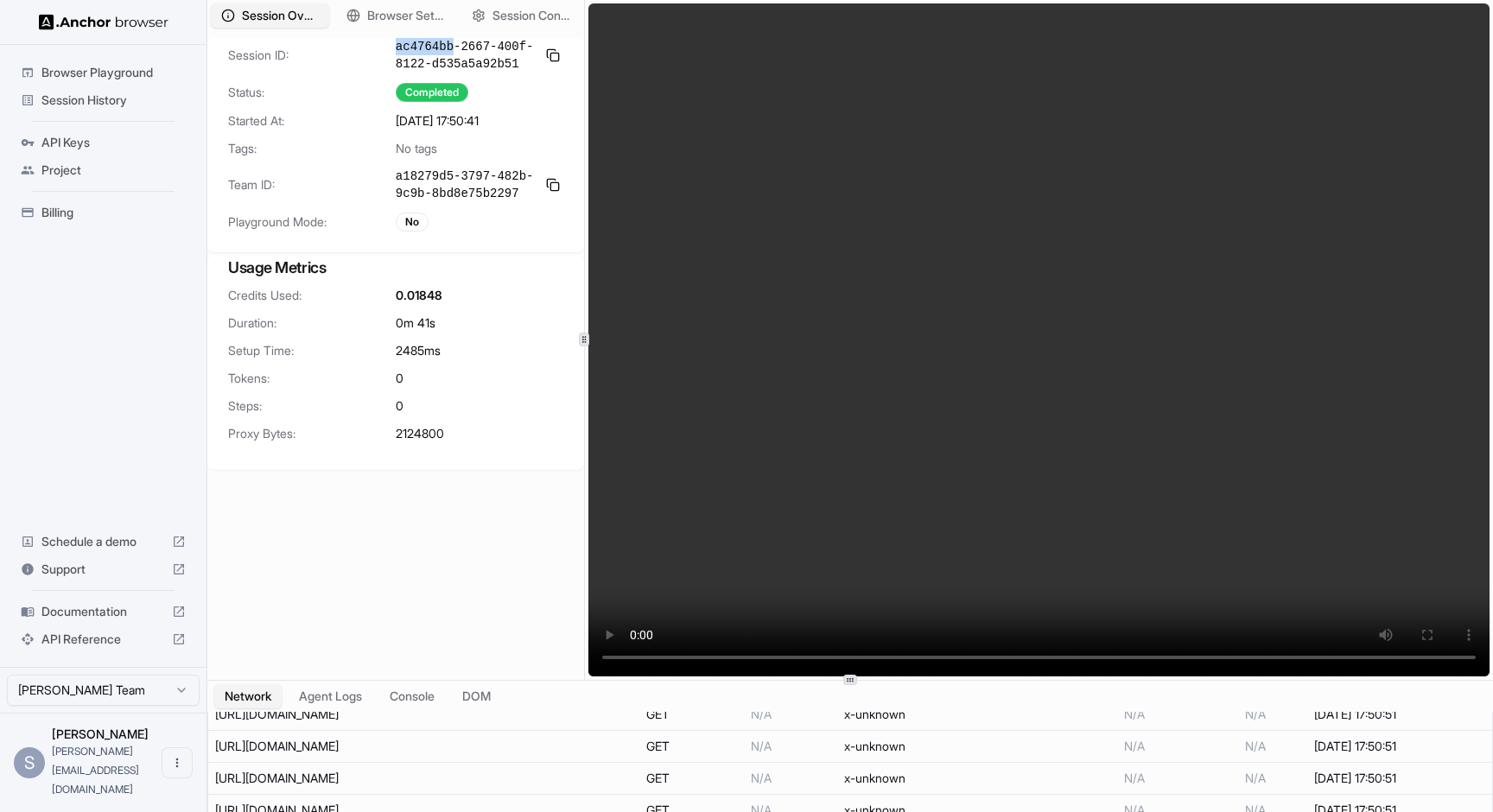
click at [636, 656] on video at bounding box center [1038, 339] width 901 height 673
click at [637, 660] on video at bounding box center [1038, 339] width 901 height 673
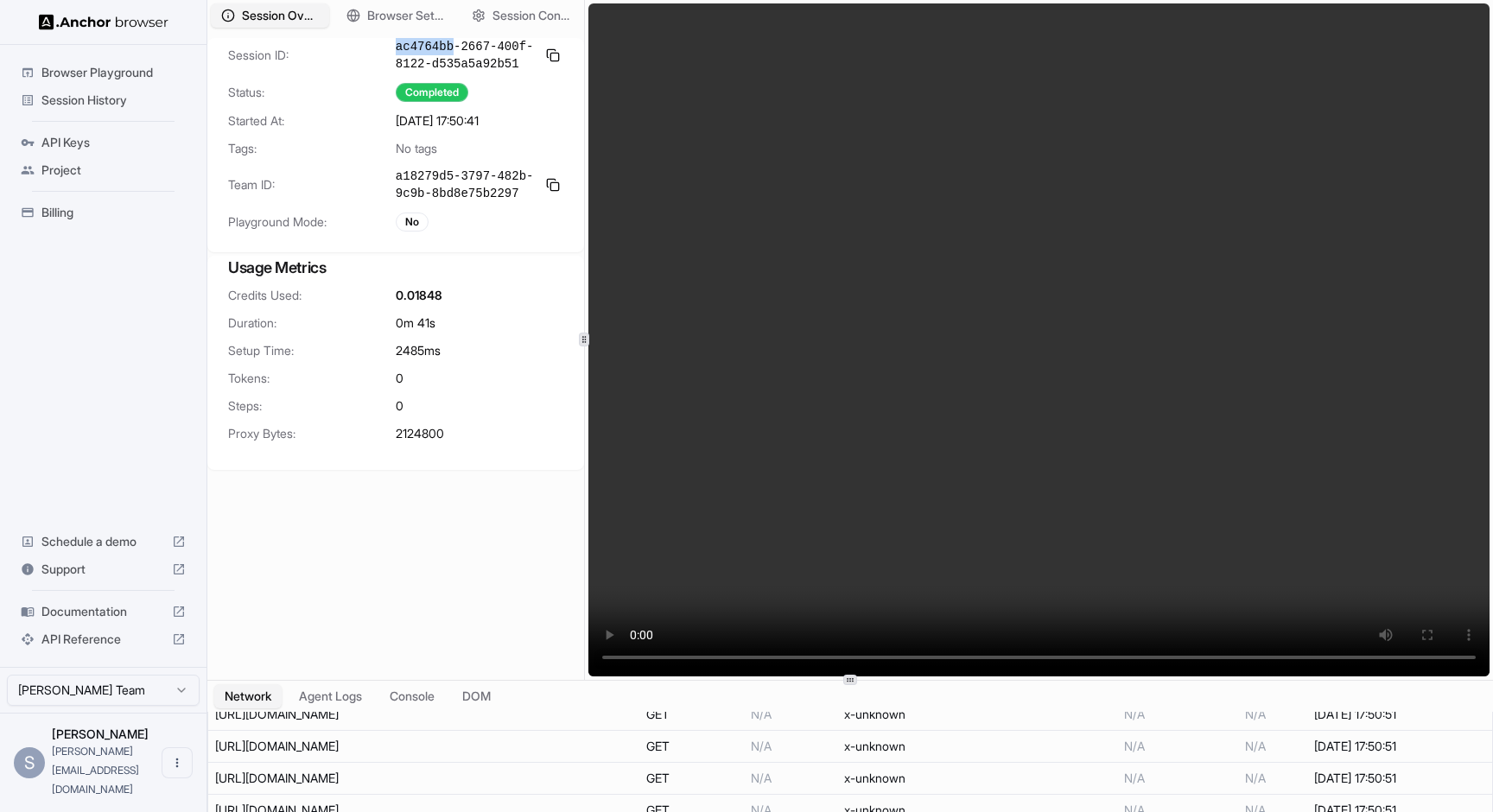
click at [637, 659] on video at bounding box center [1038, 339] width 901 height 673
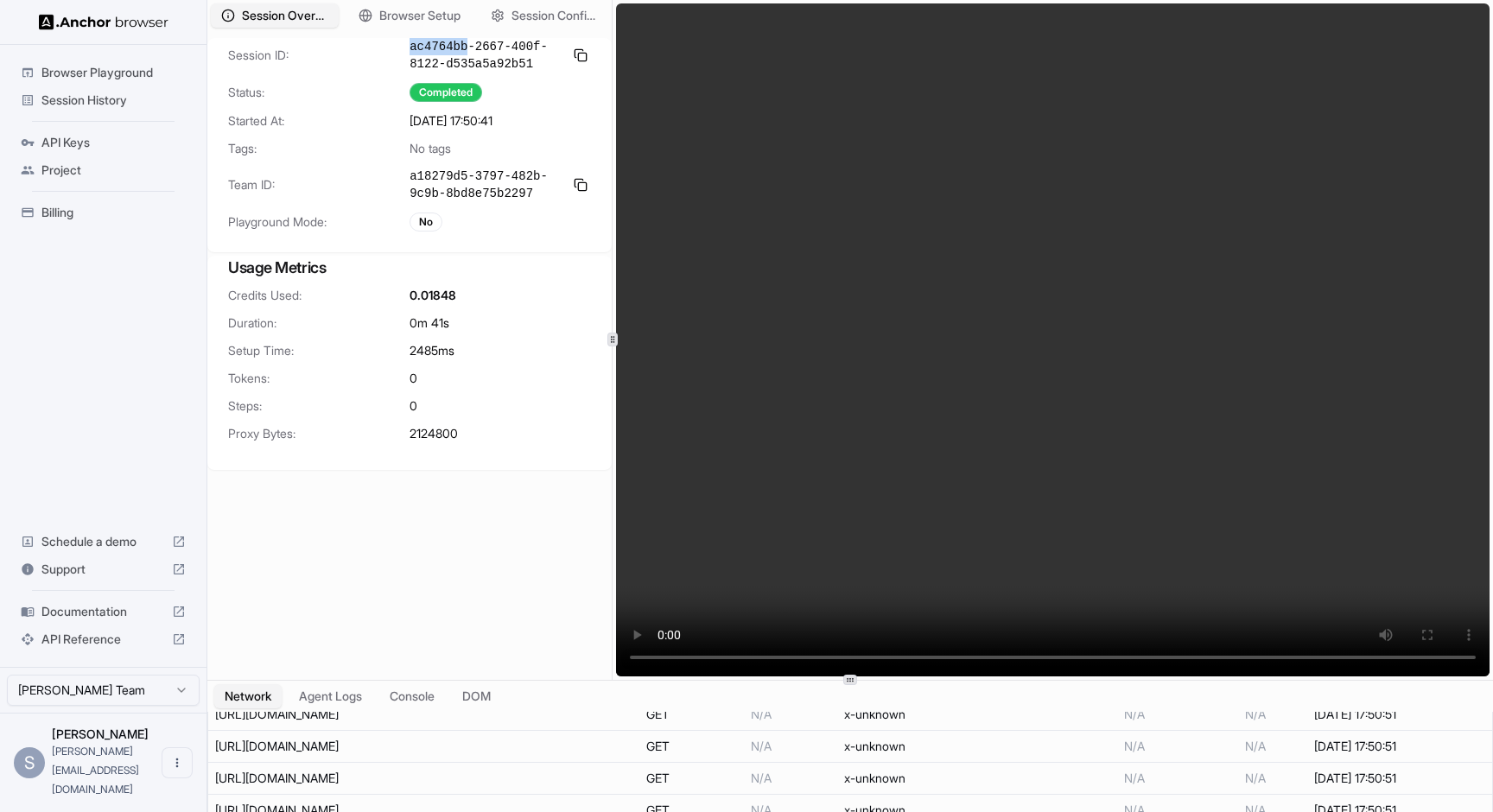
click at [612, 336] on div at bounding box center [612, 340] width 1 height 680
click at [557, 352] on div "2485 ms" at bounding box center [499, 350] width 181 height 17
